Goal: Navigation & Orientation: Understand site structure

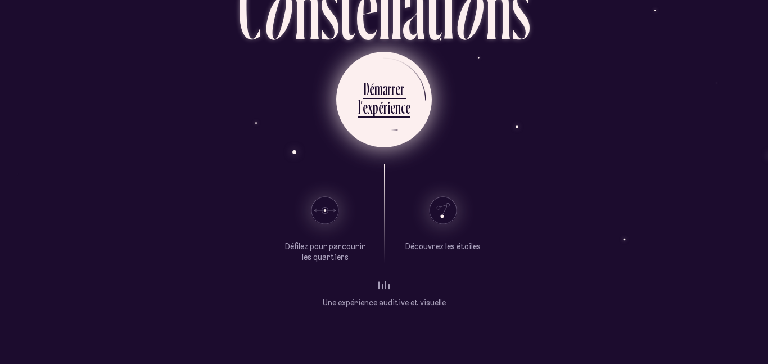
scroll to position [66, 0]
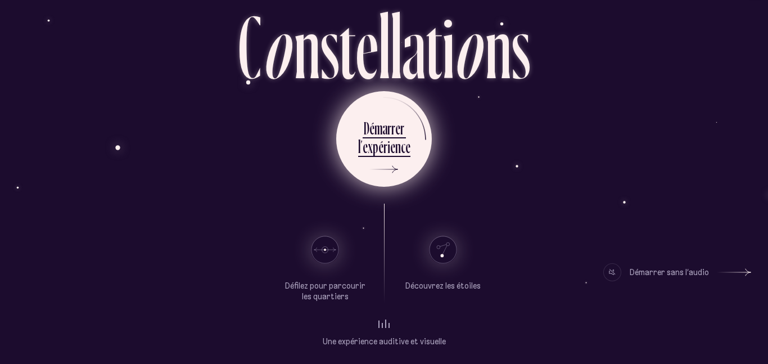
click at [366, 116] on li "D é m a r r e r l ’ e x p é r i e n c e" at bounding box center [384, 139] width 52 height 62
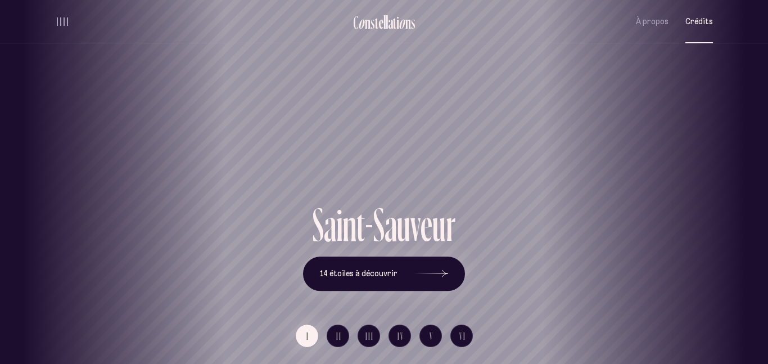
click at [692, 24] on span "Crédits" at bounding box center [700, 22] width 28 height 10
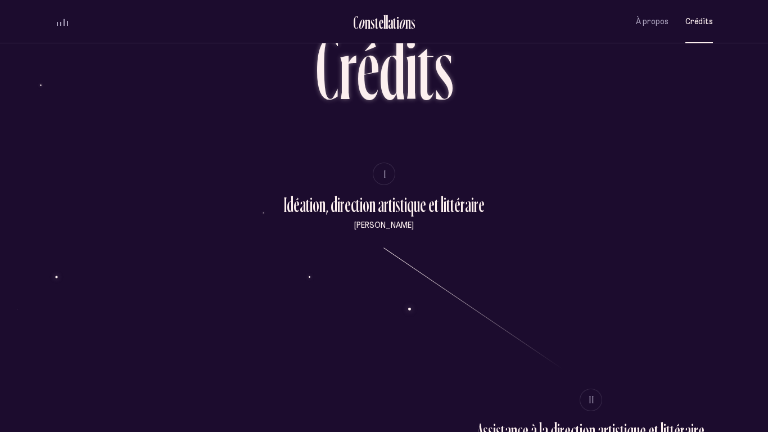
scroll to position [55, 0]
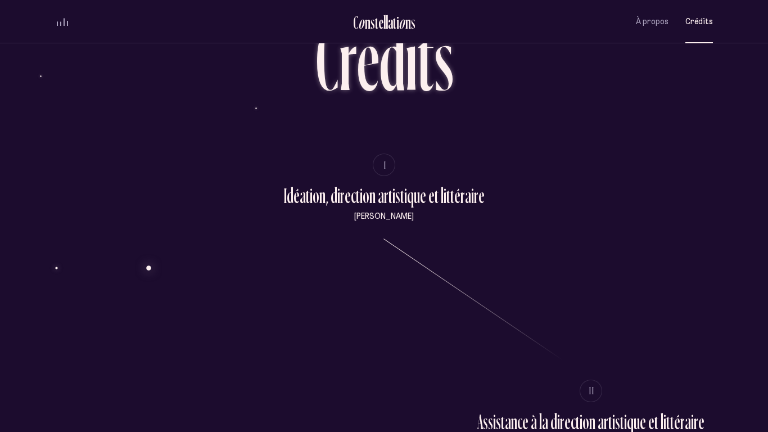
click at [666, 17] on span "À propos" at bounding box center [652, 22] width 33 height 10
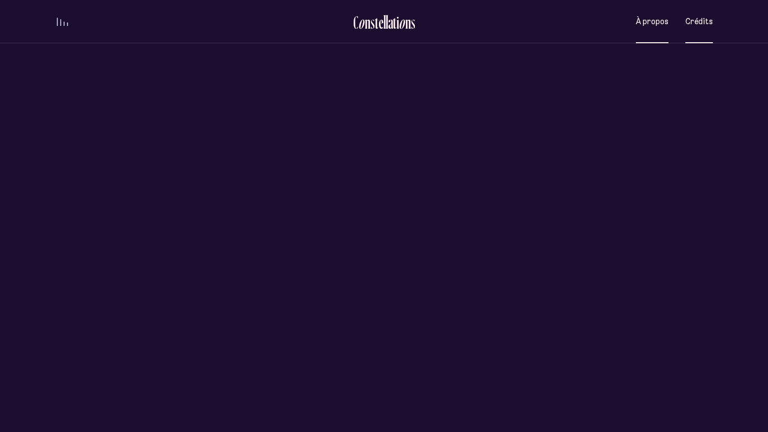
scroll to position [0, 0]
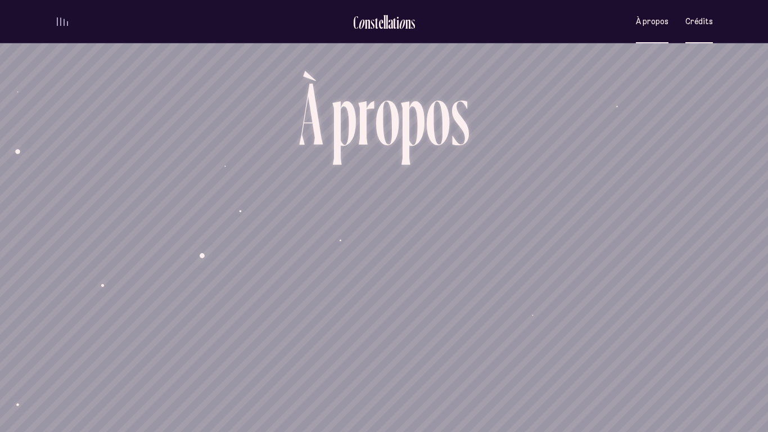
click at [698, 31] on button "Crédits" at bounding box center [700, 21] width 28 height 26
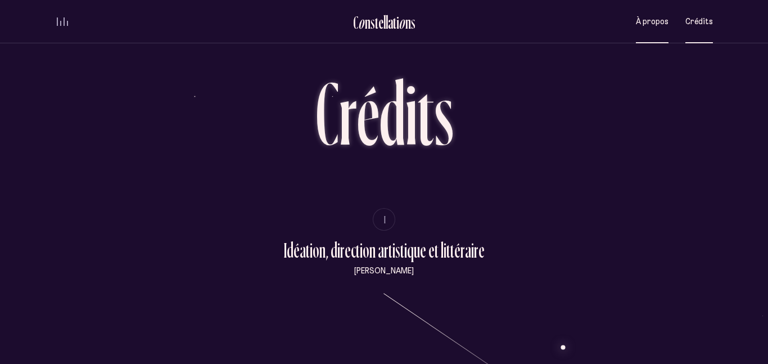
click at [644, 20] on span "À propos" at bounding box center [652, 22] width 33 height 10
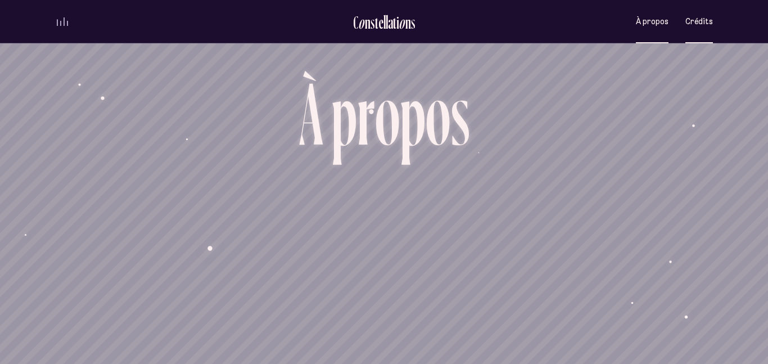
click at [698, 22] on span "Crédits" at bounding box center [700, 22] width 28 height 10
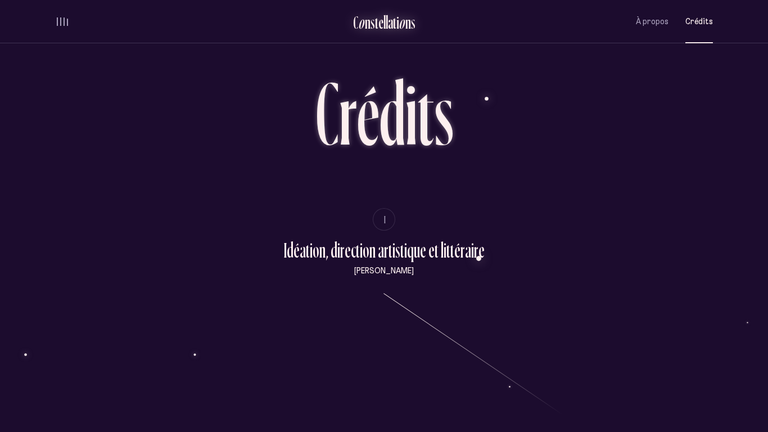
click at [360, 21] on div "o" at bounding box center [361, 22] width 7 height 19
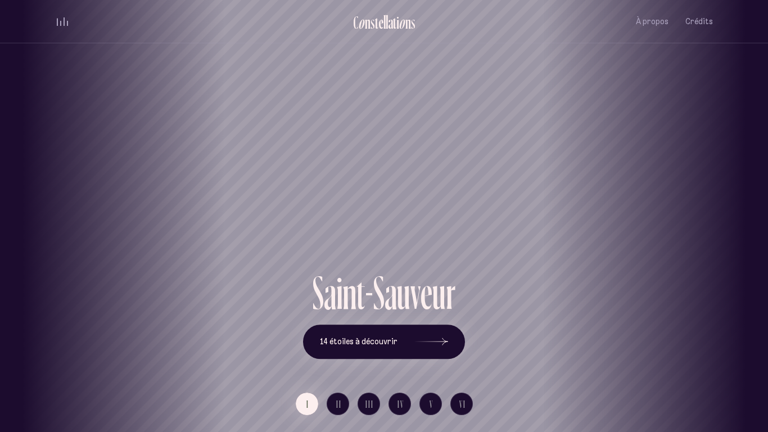
click at [331, 363] on div "Vieux-Québec Saint-Sauveur Saint-Roch Limoilou Saint-Jean-Baptiste Montcalm Vie…" at bounding box center [384, 216] width 768 height 432
click at [333, 363] on button "II" at bounding box center [338, 404] width 22 height 22
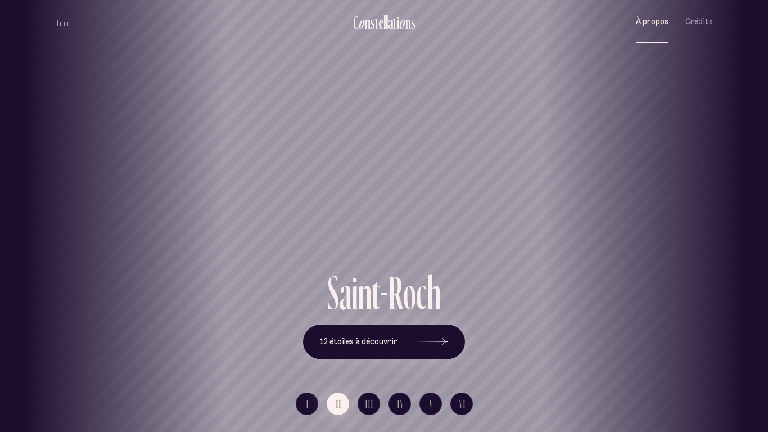
click at [647, 20] on span "À propos" at bounding box center [652, 22] width 33 height 10
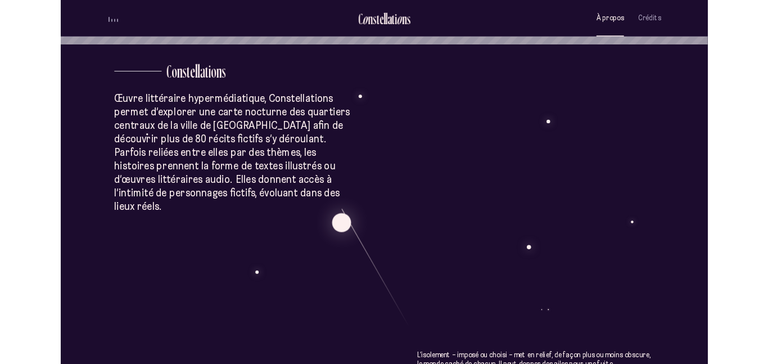
scroll to position [349, 0]
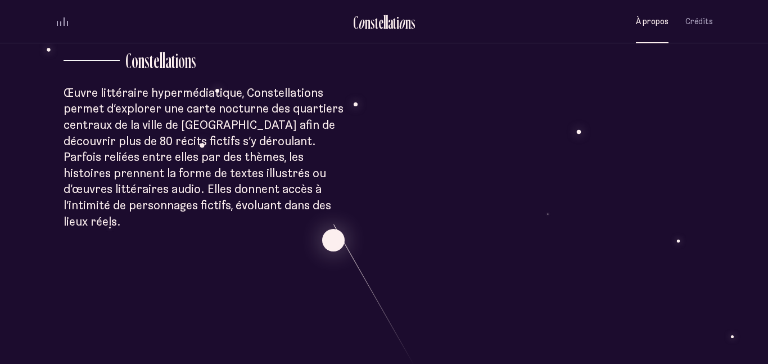
click at [699, 316] on div "À p r o p o s C o n s t e l l a t i o n s Œuvre littéraire hypermédiatique, Con…" at bounding box center [384, 334] width 768 height 1366
click at [382, 28] on div "e" at bounding box center [380, 22] width 5 height 19
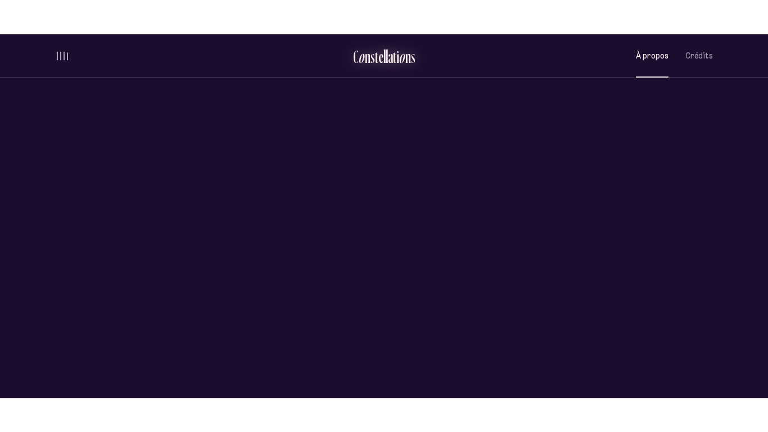
scroll to position [0, 0]
